Goal: Information Seeking & Learning: Learn about a topic

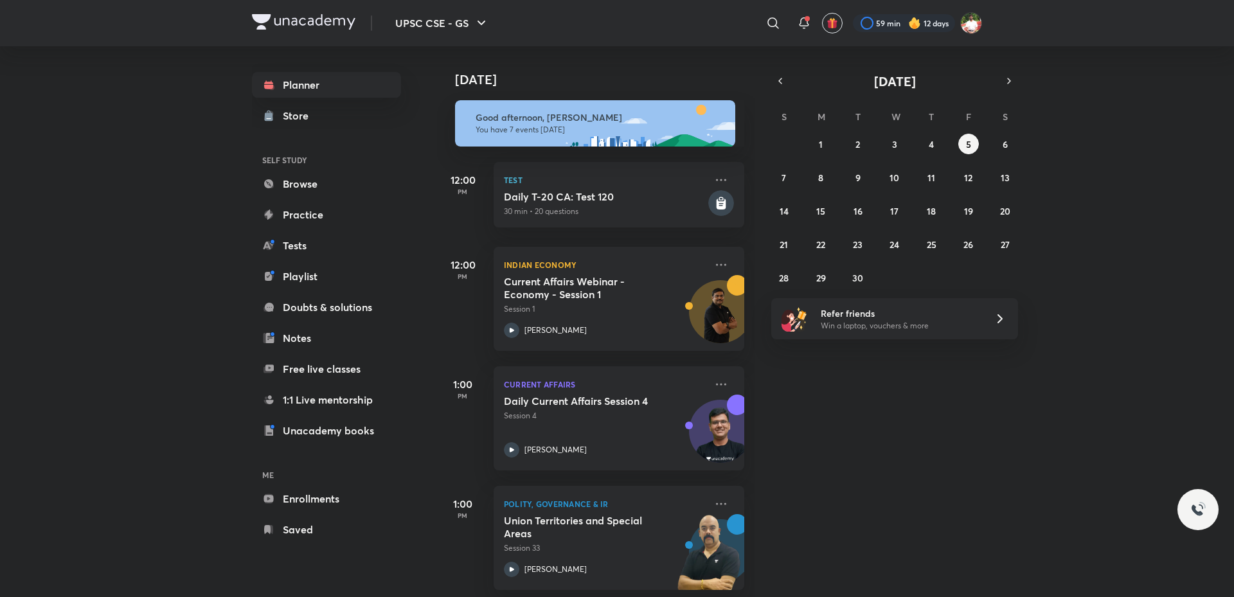
scroll to position [129, 0]
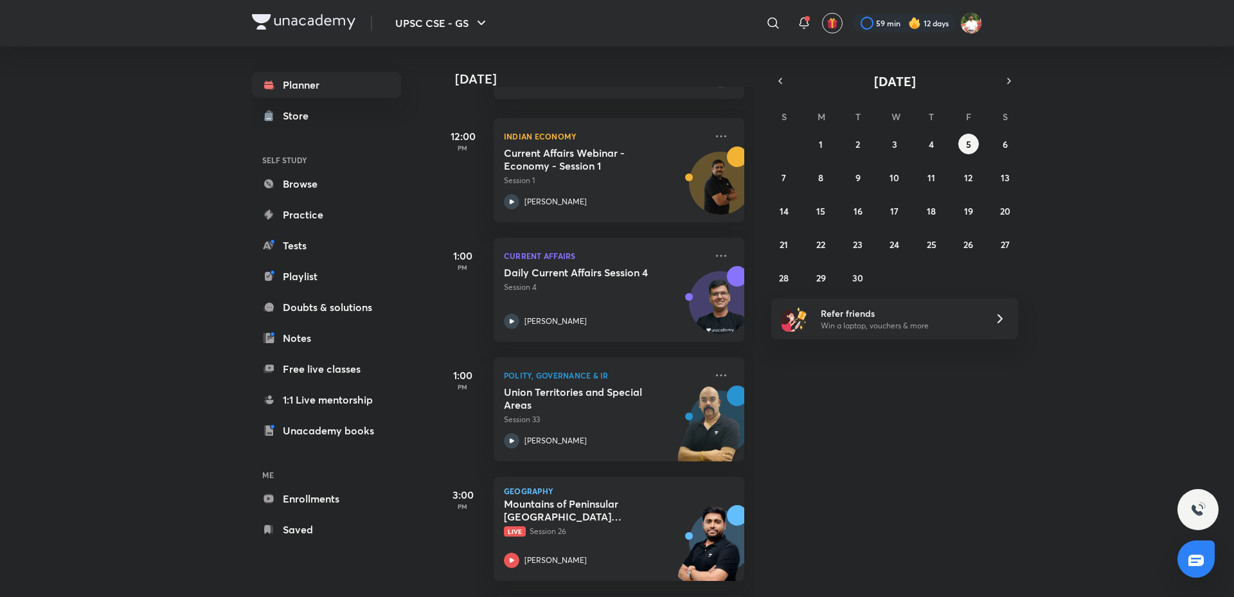
click at [971, 436] on div "[DATE] Good afternoon, [PERSON_NAME] You have 7 events [DATE] 12:00 PM Test Dai…" at bounding box center [834, 321] width 794 height 551
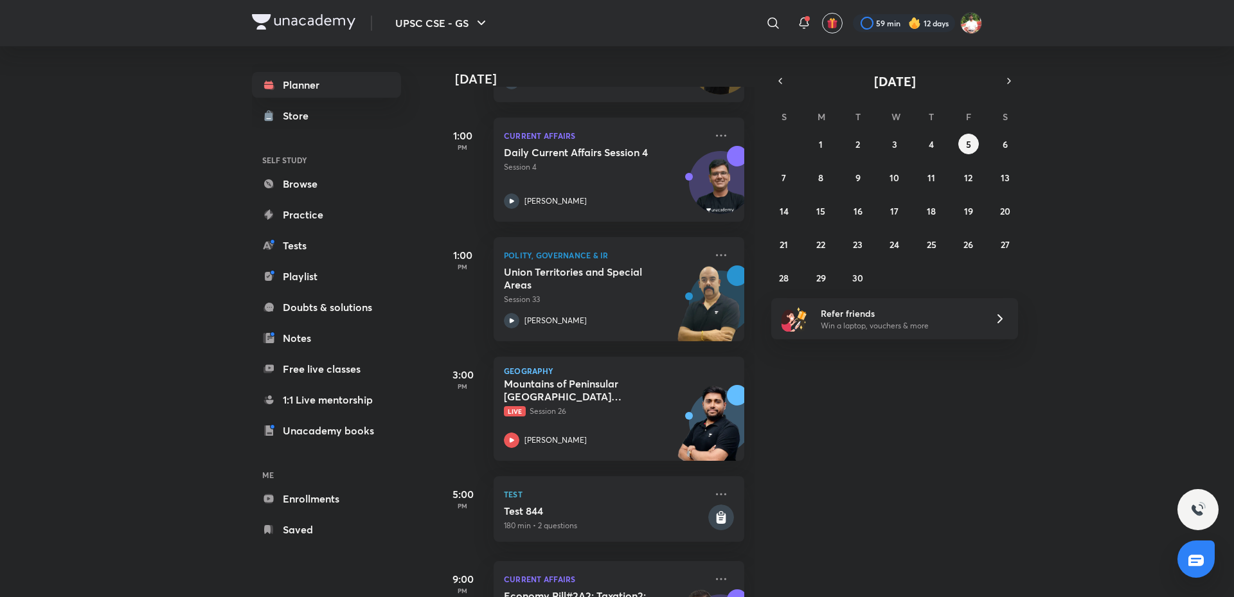
scroll to position [337, 0]
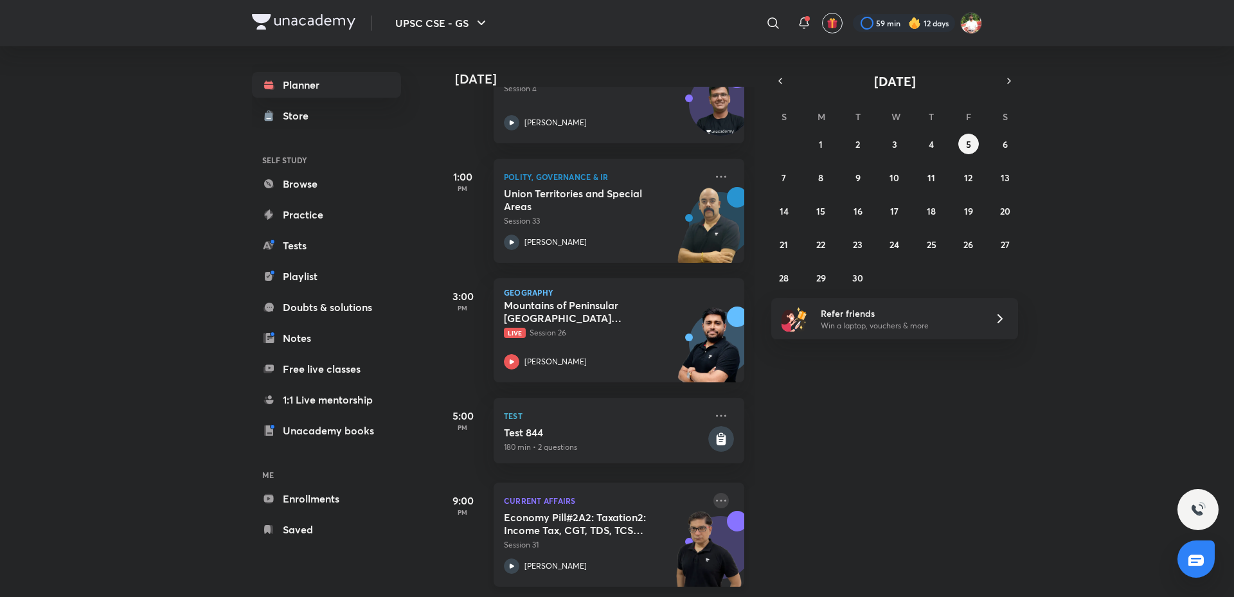
click at [714, 493] on icon at bounding box center [721, 500] width 15 height 15
click at [785, 550] on p "Go to course page" at bounding box center [810, 548] width 89 height 13
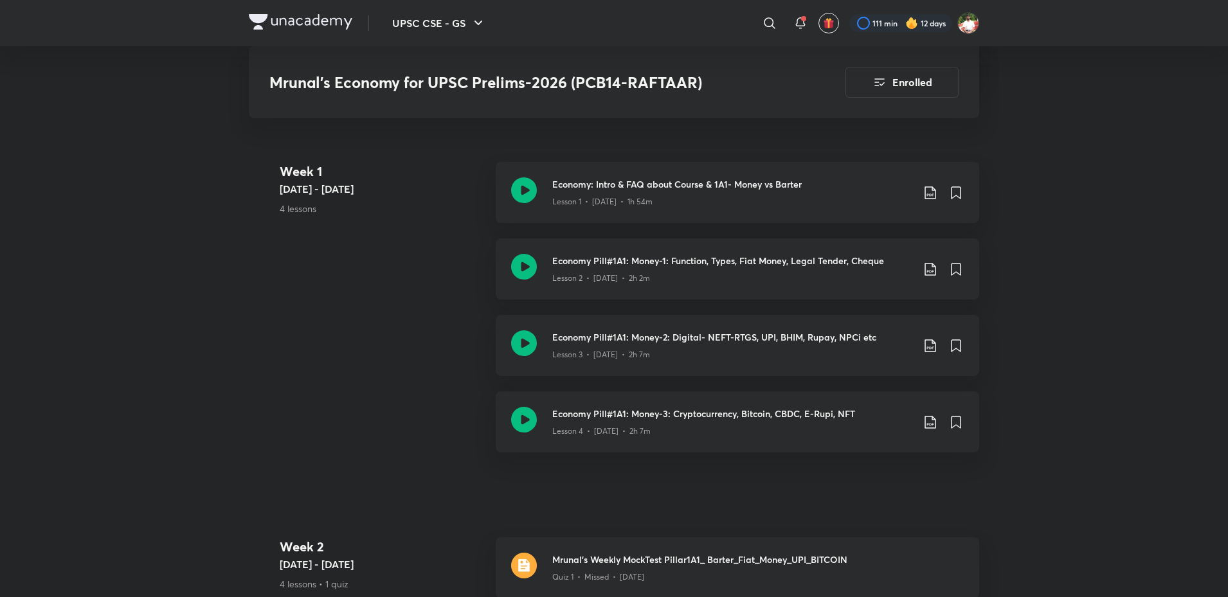
scroll to position [758, 0]
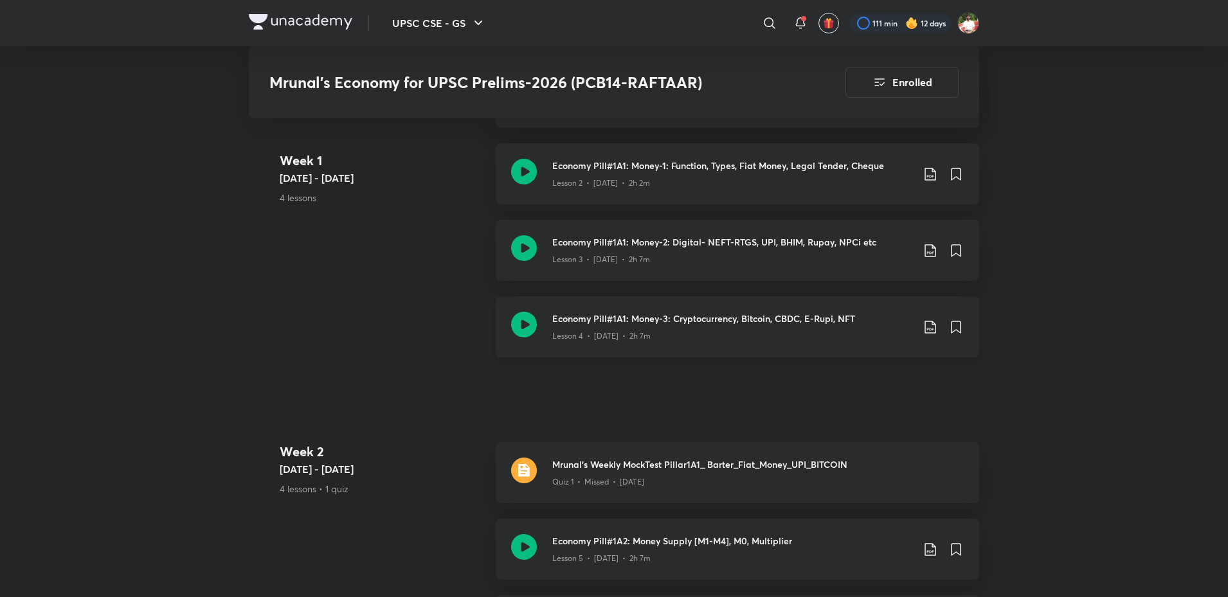
click at [534, 337] on icon at bounding box center [524, 325] width 26 height 26
